Goal: Task Accomplishment & Management: Manage account settings

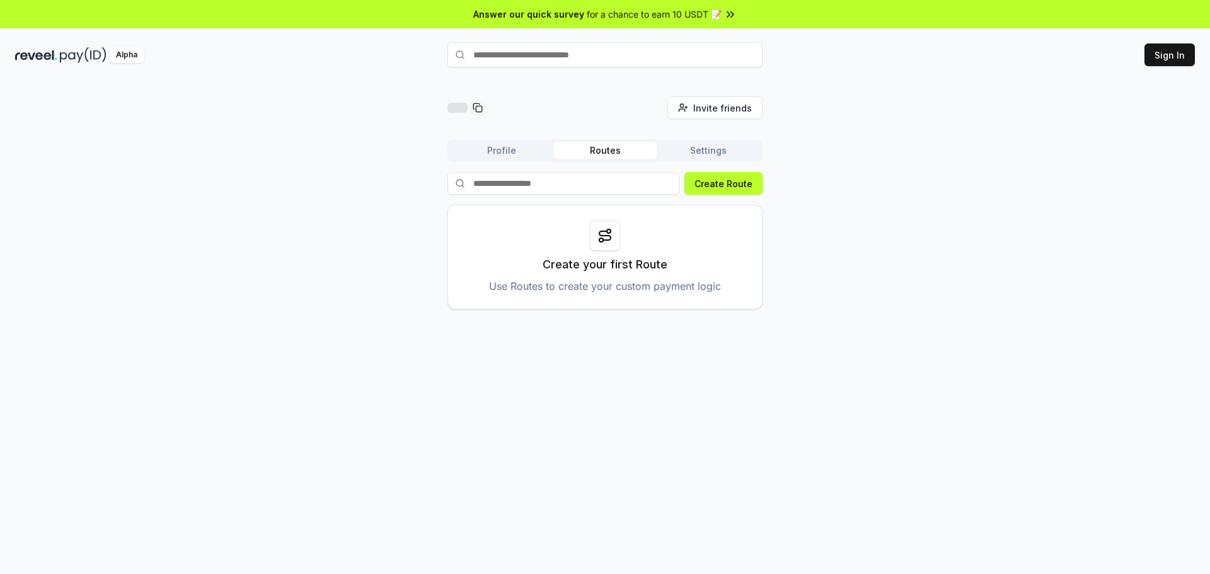
click at [509, 150] on button "Profile" at bounding box center [501, 151] width 103 height 18
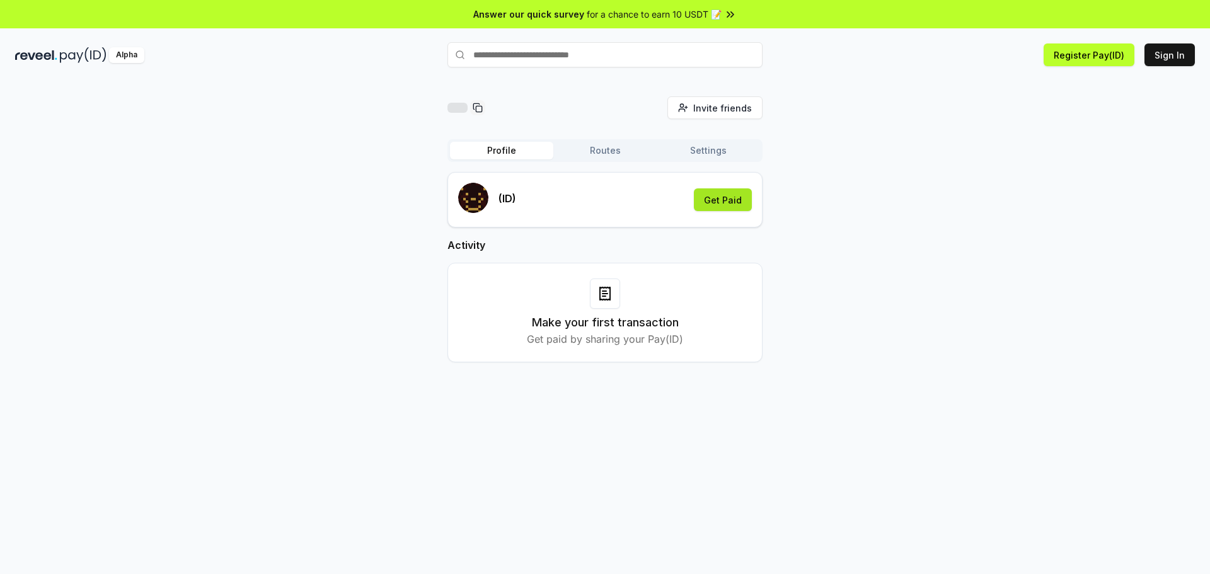
click at [720, 197] on button "Get Paid" at bounding box center [723, 199] width 58 height 23
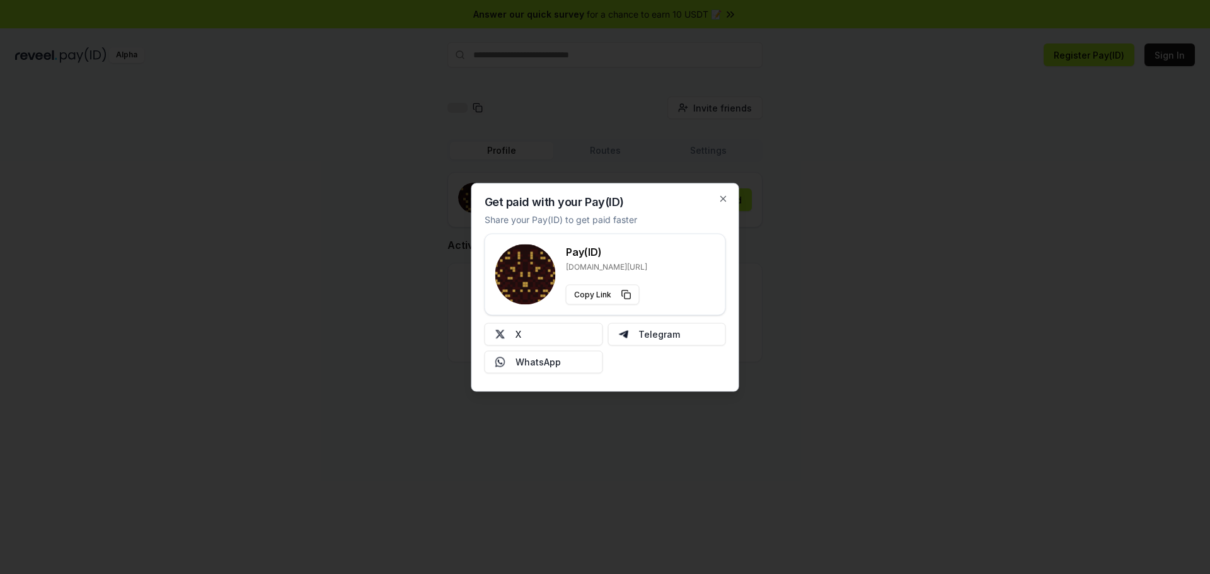
click at [798, 173] on div at bounding box center [605, 287] width 1210 height 574
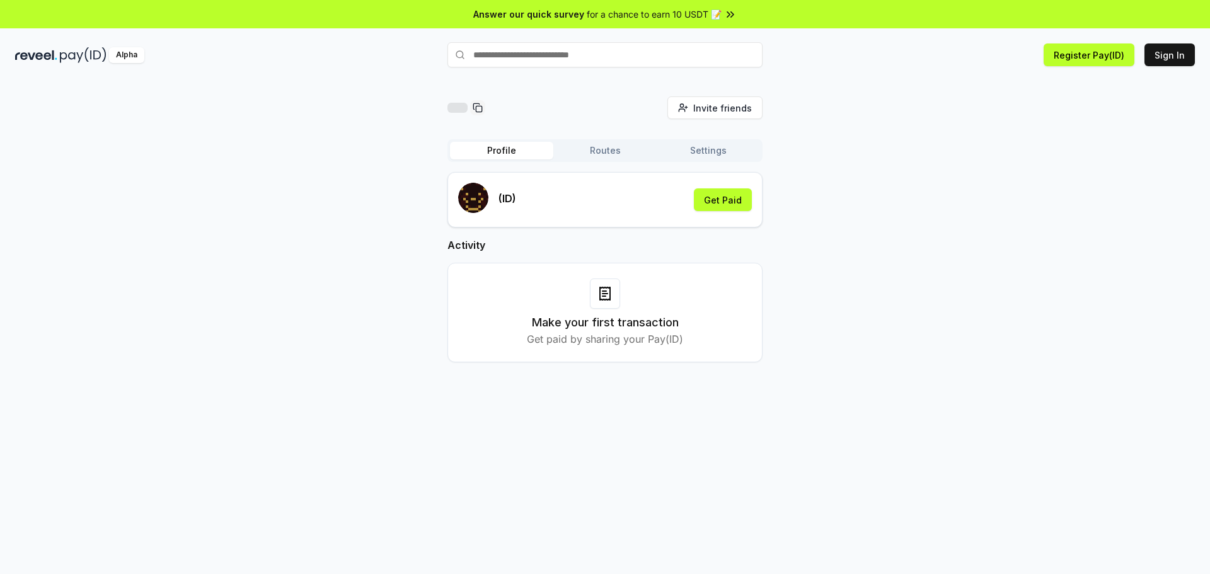
drag, startPoint x: 68, startPoint y: 50, endPoint x: 62, endPoint y: 52, distance: 6.4
click at [66, 51] on img at bounding box center [83, 55] width 47 height 16
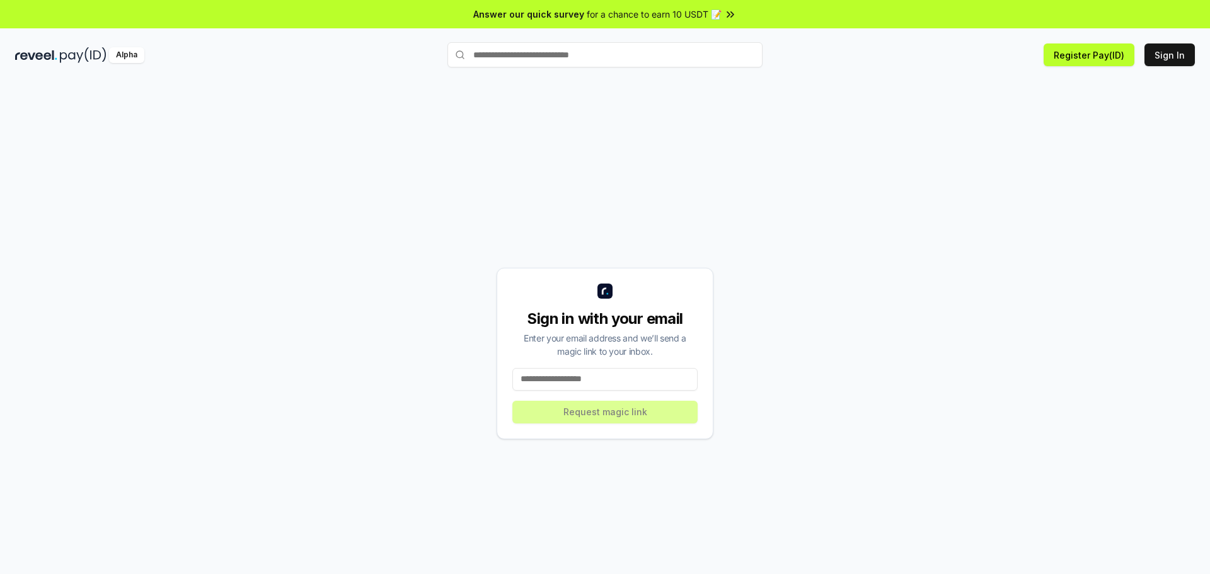
click at [37, 55] on img at bounding box center [36, 55] width 42 height 16
